Goal: Information Seeking & Learning: Understand process/instructions

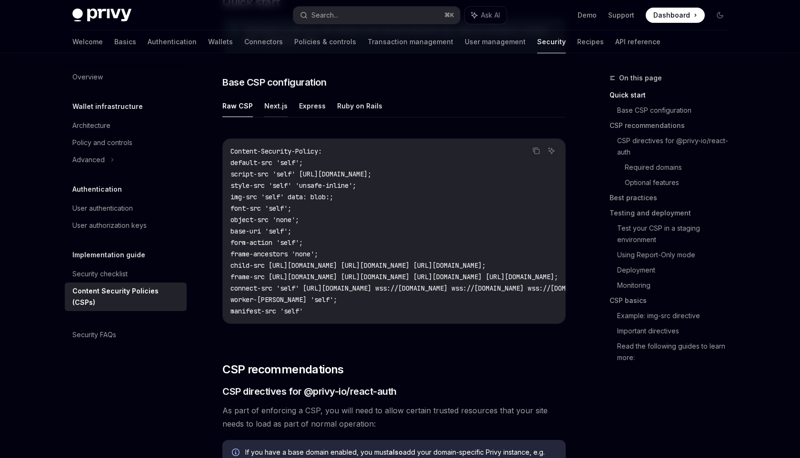
click at [284, 108] on button "Next.js" at bounding box center [275, 106] width 23 height 22
type textarea "*"
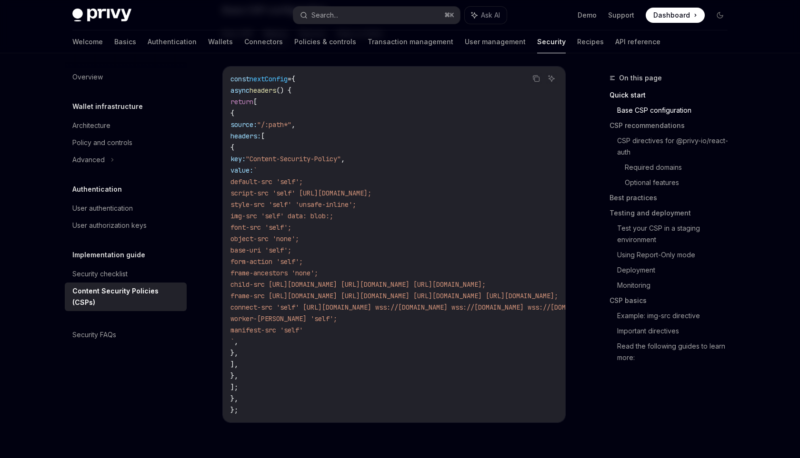
scroll to position [276, 0]
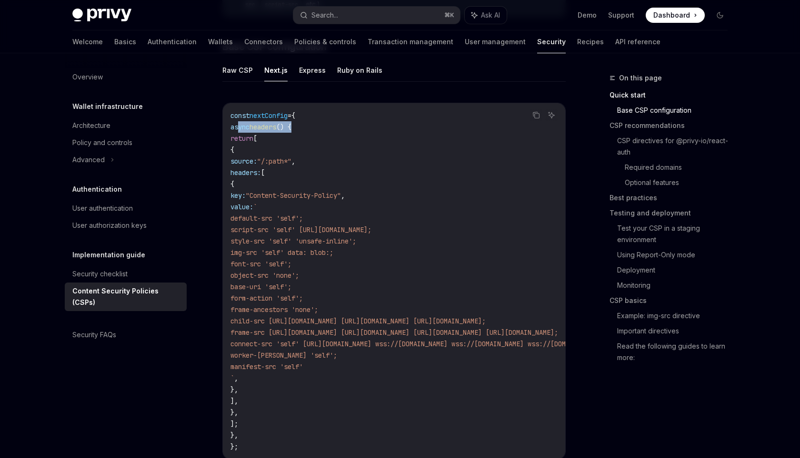
drag, startPoint x: 237, startPoint y: 127, endPoint x: 329, endPoint y: 127, distance: 92.8
click at [329, 127] on code "const nextConfig = { async headers () { return [ { source: "/:path*" , headers:…" at bounding box center [510, 281] width 560 height 343
copy span "async headers () {"
drag, startPoint x: 368, startPoint y: 367, endPoint x: 352, endPoint y: 347, distance: 25.4
click at [352, 347] on code "const nextConfig = { async headers () { return [ { source: "/:path*" , headers:…" at bounding box center [510, 281] width 560 height 343
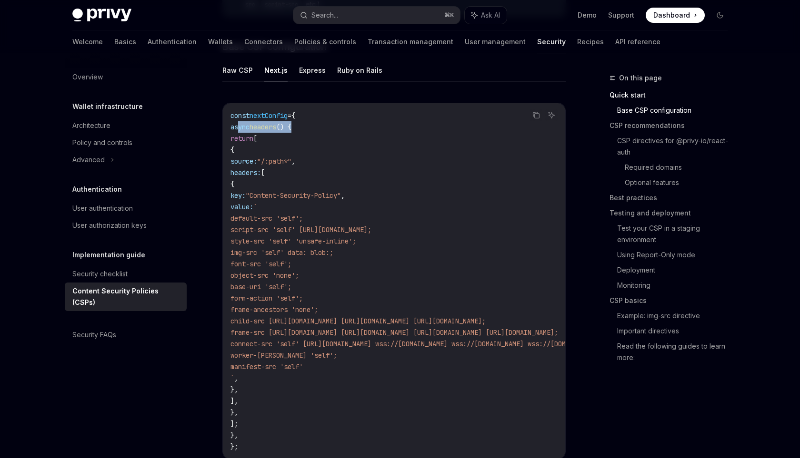
click at [288, 228] on span "script-src 'self' [URL][DOMAIN_NAME];" at bounding box center [300, 230] width 141 height 9
copy code "script-src 'self' [URL][DOMAIN_NAME]; style-src 'self' 'unsafe-inline'; img-src…"
click at [288, 221] on span "default-src 'self';" at bounding box center [266, 218] width 72 height 9
drag, startPoint x: 288, startPoint y: 221, endPoint x: 360, endPoint y: 363, distance: 159.0
click at [360, 363] on code "const nextConfig = { async headers () { return [ { source: "/:path*" , headers:…" at bounding box center [510, 281] width 560 height 343
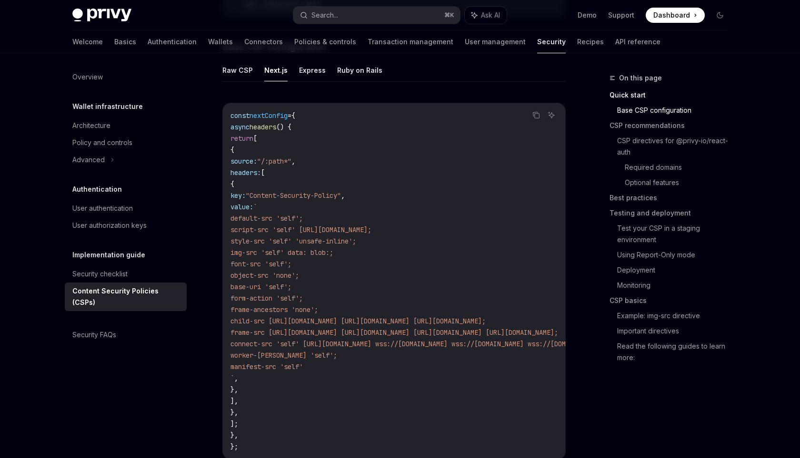
click at [303, 363] on span "manifest-src 'self'" at bounding box center [266, 367] width 72 height 9
drag, startPoint x: 363, startPoint y: 367, endPoint x: 287, endPoint y: 218, distance: 167.7
click at [287, 218] on code "const nextConfig = { async headers () { return [ { source: "/:path*" , headers:…" at bounding box center [510, 281] width 560 height 343
copy code "default-src 'self'; script-src 'self' [URL][DOMAIN_NAME]; style-src 'self' 'uns…"
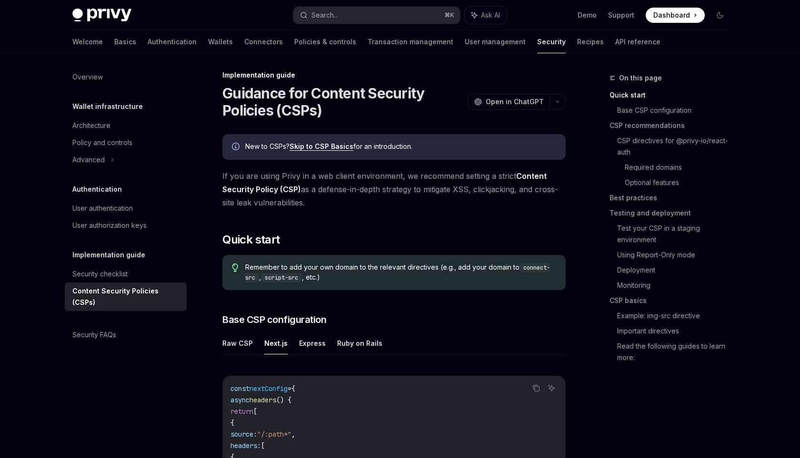
scroll to position [0, 0]
